Goal: Information Seeking & Learning: Understand process/instructions

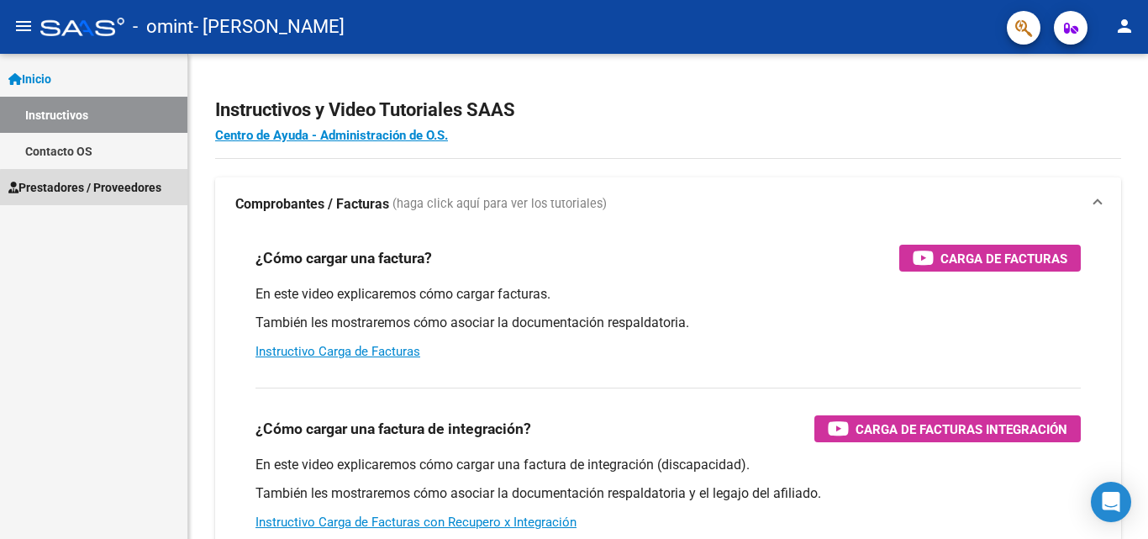
click at [110, 189] on span "Prestadores / Proveedores" at bounding box center [84, 187] width 153 height 18
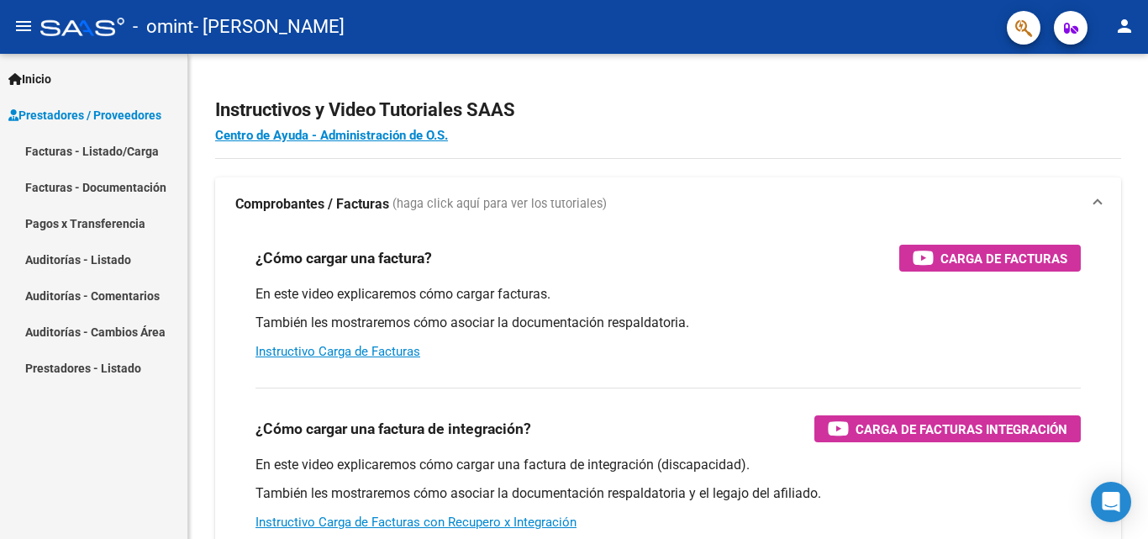
click at [139, 144] on link "Facturas - Listado/Carga" at bounding box center [93, 151] width 187 height 36
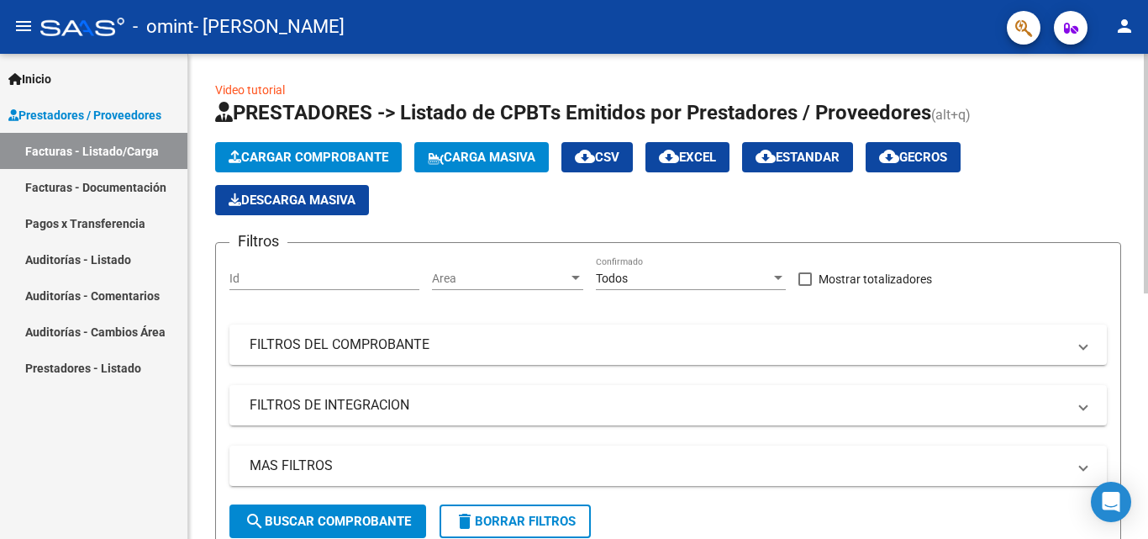
click at [1141, 532] on div "Video tutorial PRESTADORES -> Listado de CPBTs Emitidos por Prestadores / Prove…" at bounding box center [668, 538] width 960 height 969
click at [1143, 523] on div "Video tutorial PRESTADORES -> Listado de CPBTs Emitidos por Prestadores / Prove…" at bounding box center [668, 538] width 960 height 969
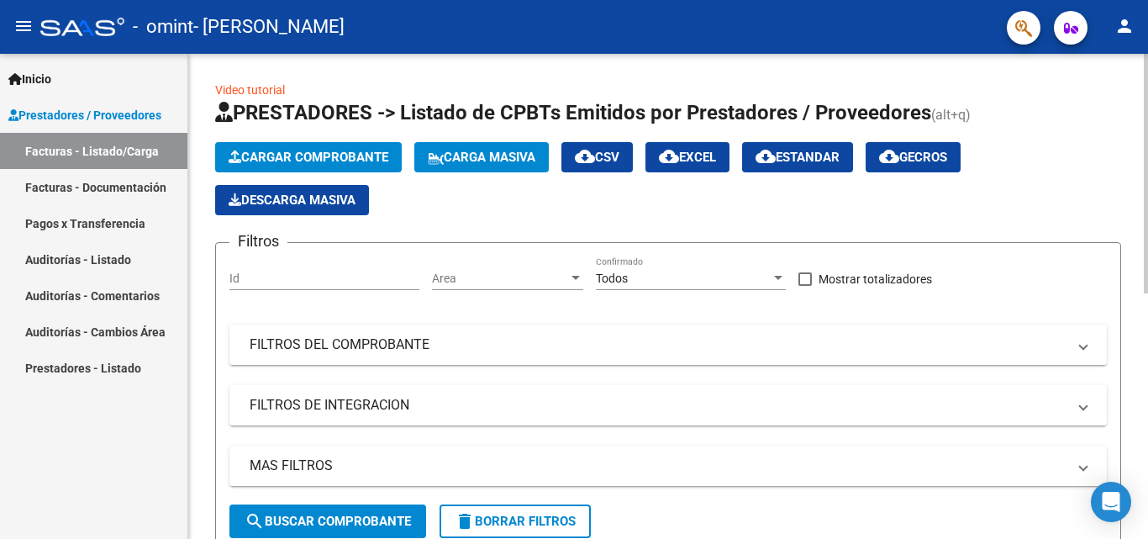
scroll to position [485, 0]
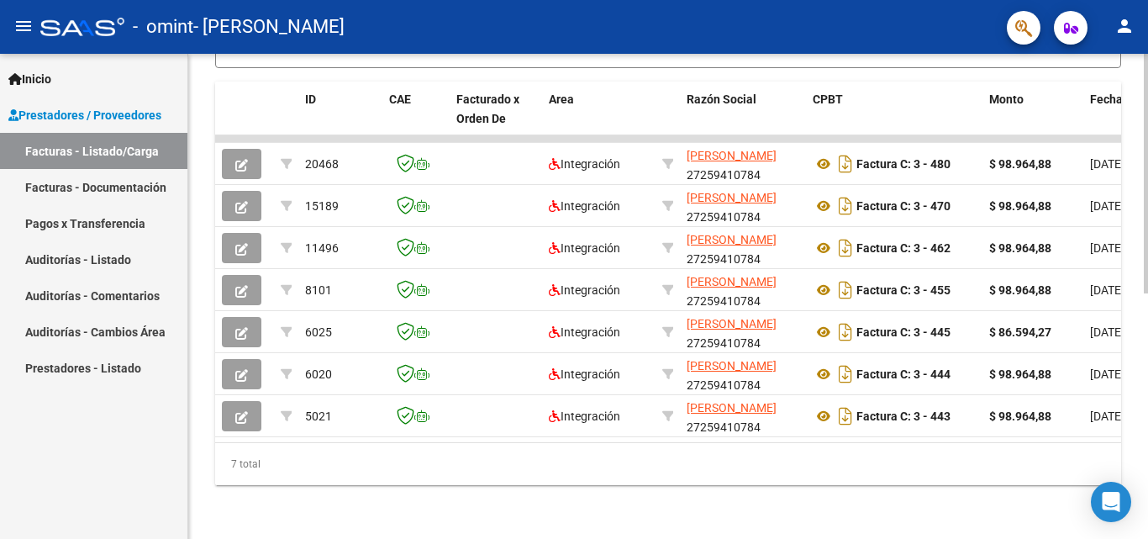
click at [1147, 523] on div at bounding box center [1146, 296] width 4 height 485
click at [1147, 523] on div at bounding box center [1146, 418] width 4 height 239
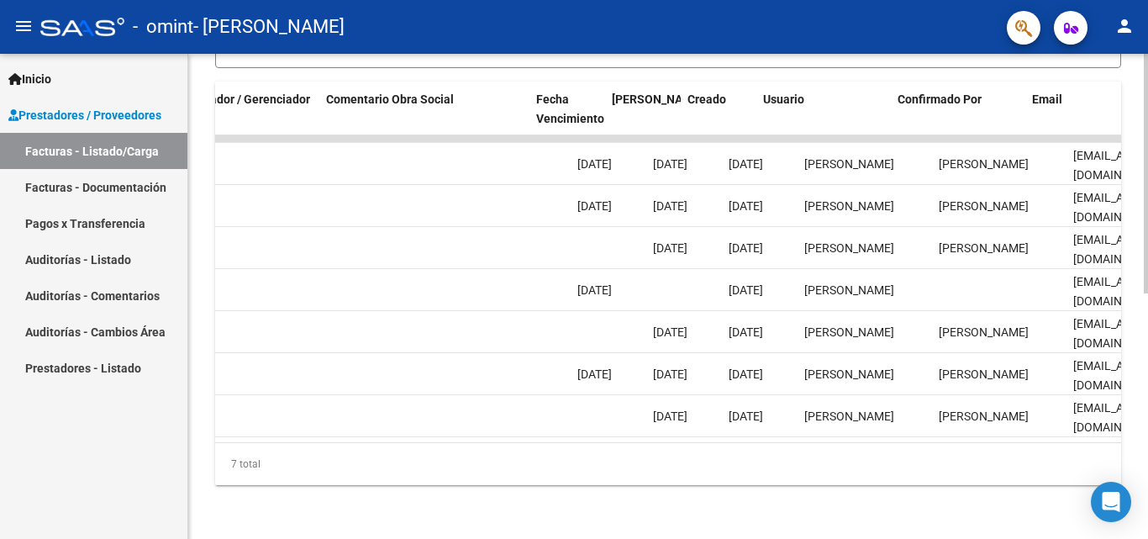
scroll to position [0, 2637]
